Goal: Check status

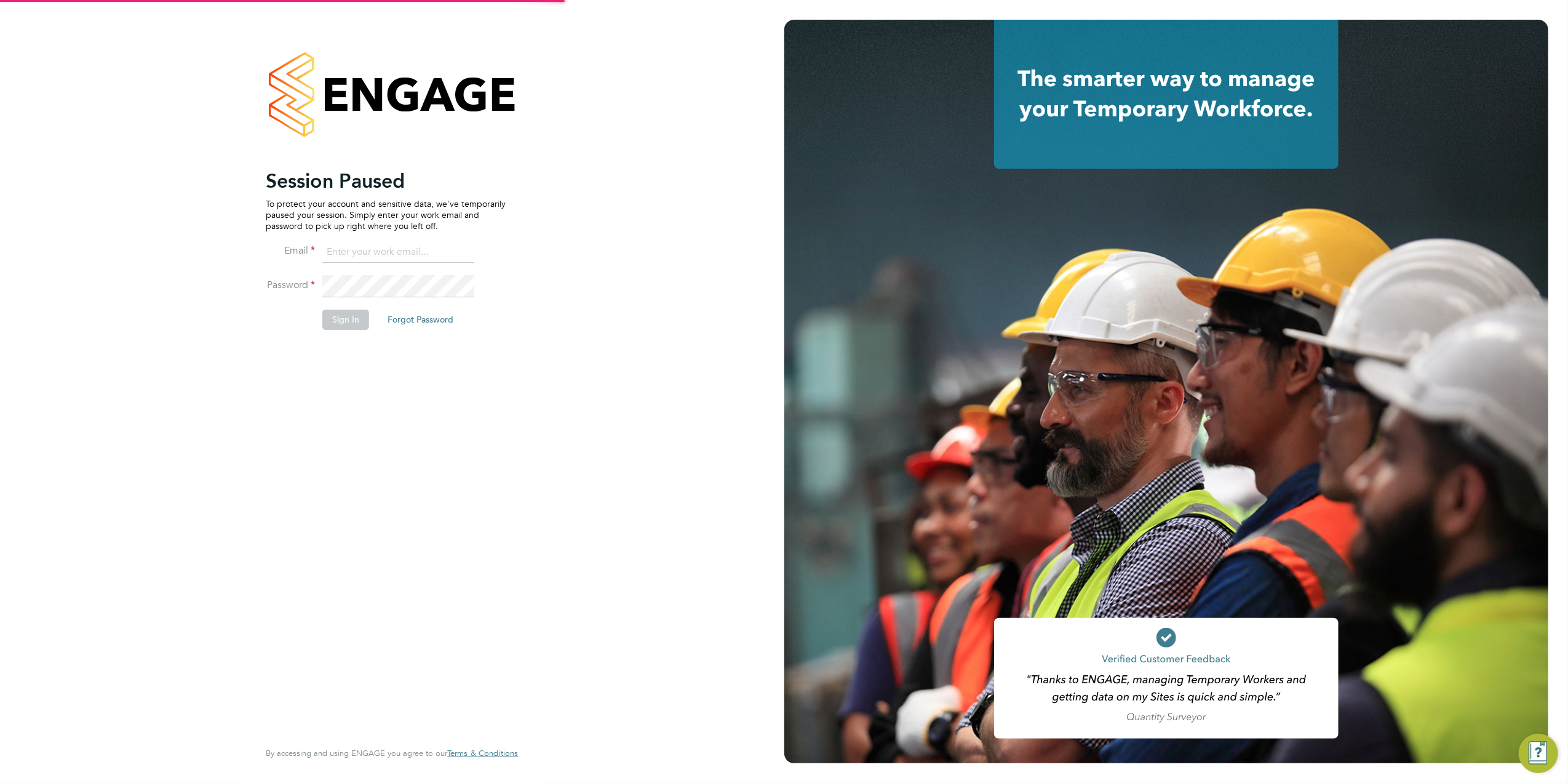
type input "tomnewton@itsconstruction.co.uk"
click at [349, 325] on button "Sign In" at bounding box center [345, 319] width 47 height 20
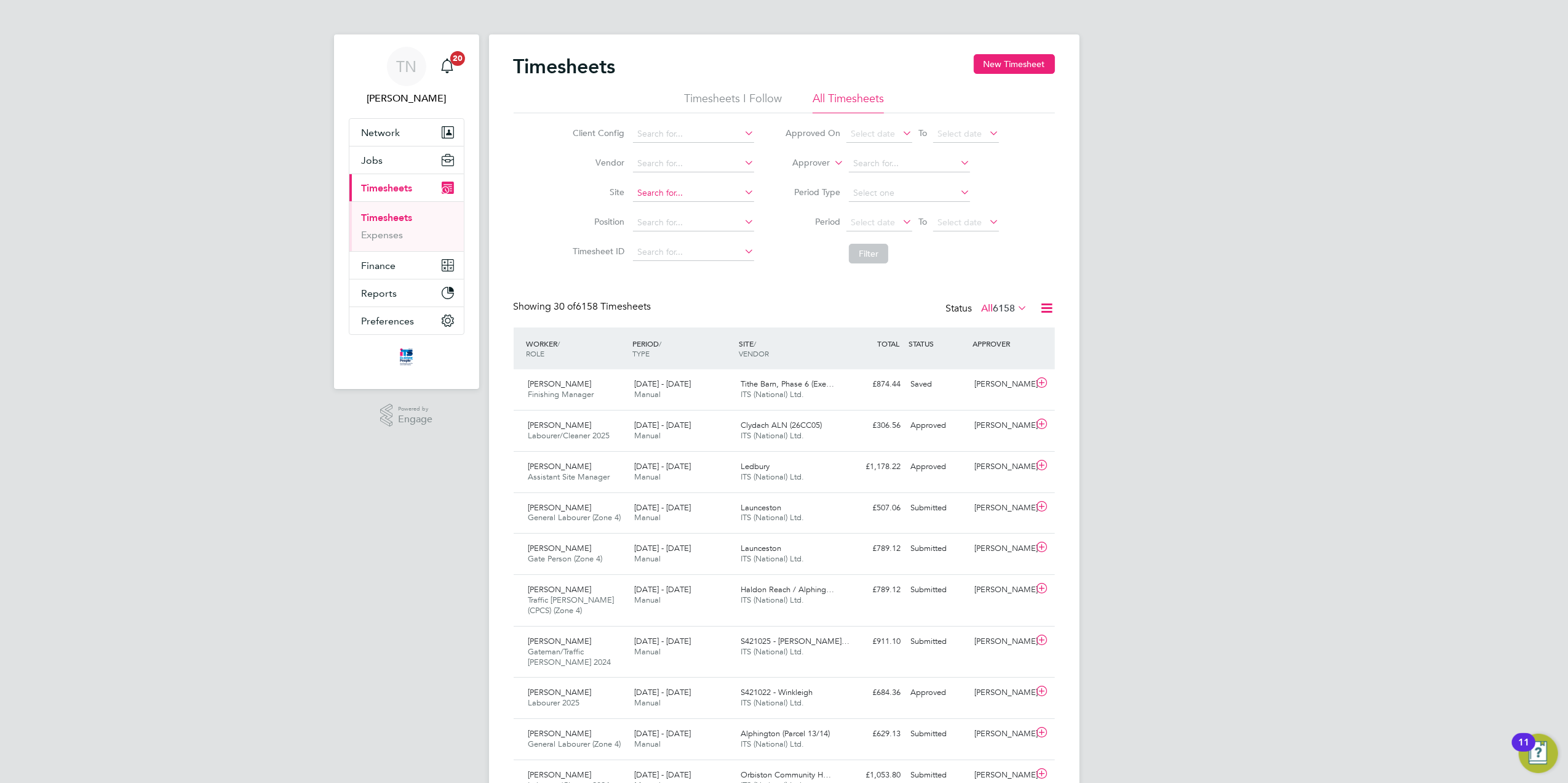
click at [669, 195] on input at bounding box center [693, 193] width 121 height 17
click at [678, 223] on li "[PERSON_NAME] Walk / Beac on Side" at bounding box center [711, 227] width 156 height 17
type input "[PERSON_NAME] Walk / Beacon Side"
click at [855, 257] on button "Filter" at bounding box center [868, 254] width 39 height 20
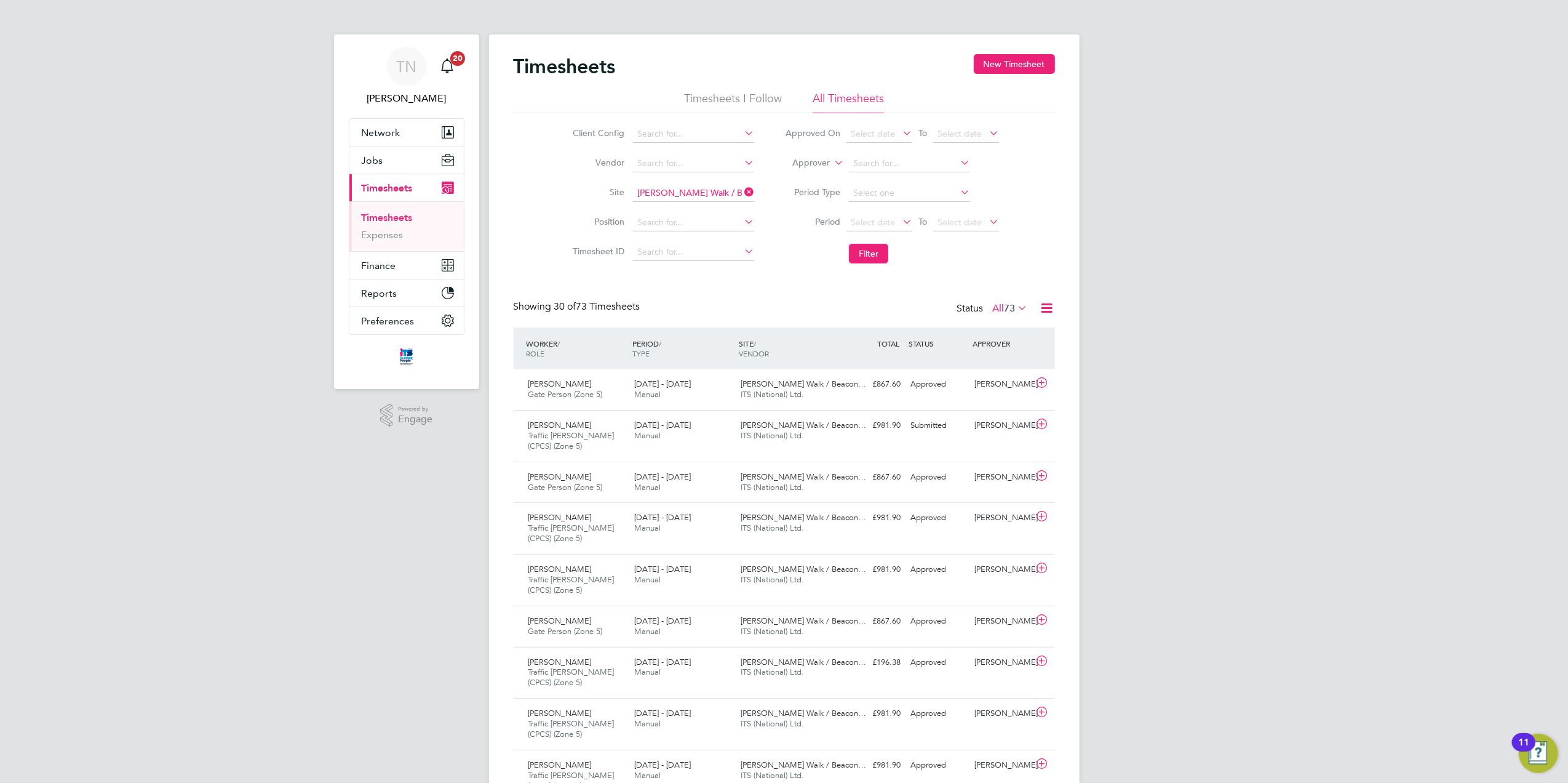
click at [833, 270] on li "Filter" at bounding box center [892, 254] width 245 height 32
